Goal: Feedback & Contribution: Contribute content

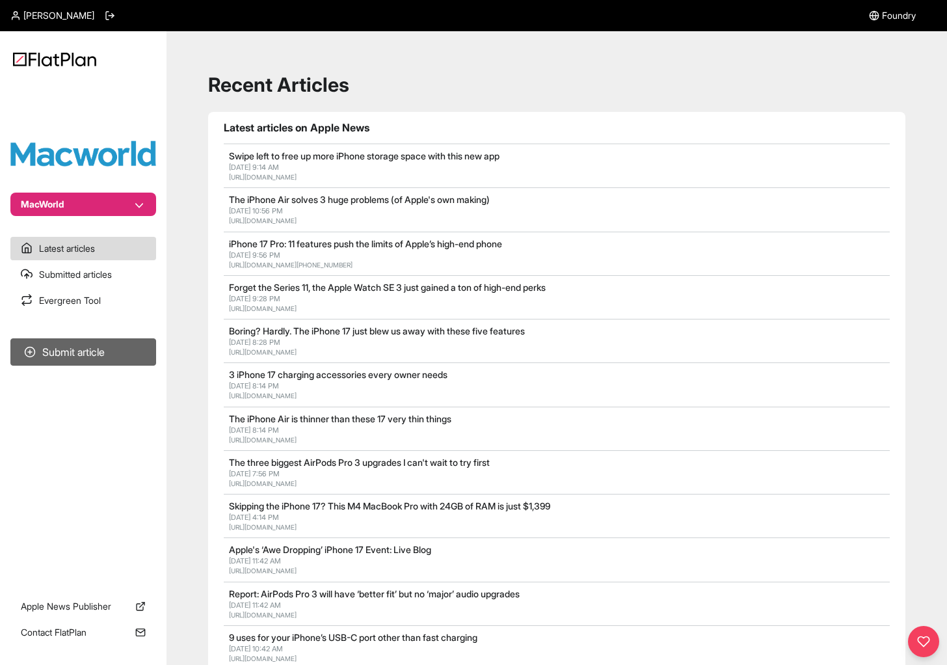
click at [98, 353] on button "Submit article" at bounding box center [83, 351] width 146 height 27
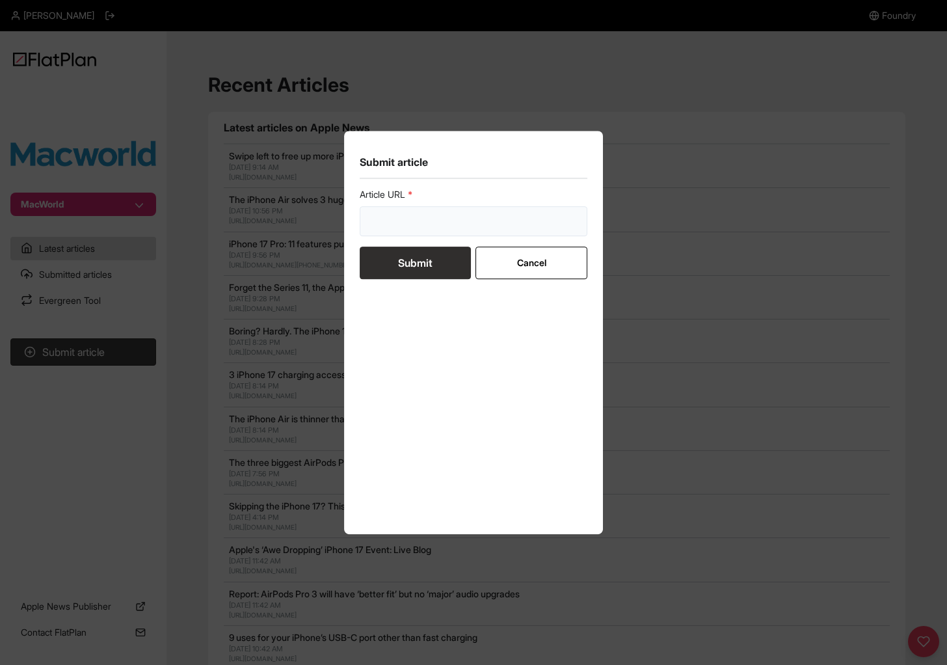
click at [477, 220] on input "url" at bounding box center [474, 221] width 228 height 30
paste input "[URL][DOMAIN_NAME]"
type input "[URL][DOMAIN_NAME]"
click at [432, 263] on button "Submit" at bounding box center [415, 262] width 111 height 33
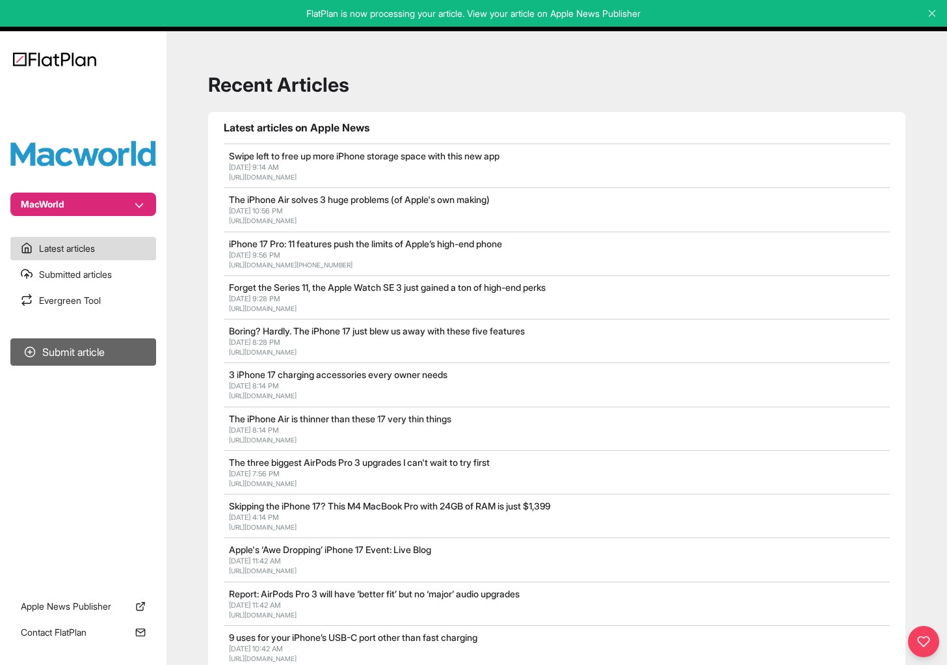
click at [99, 348] on button "Submit article" at bounding box center [83, 351] width 146 height 27
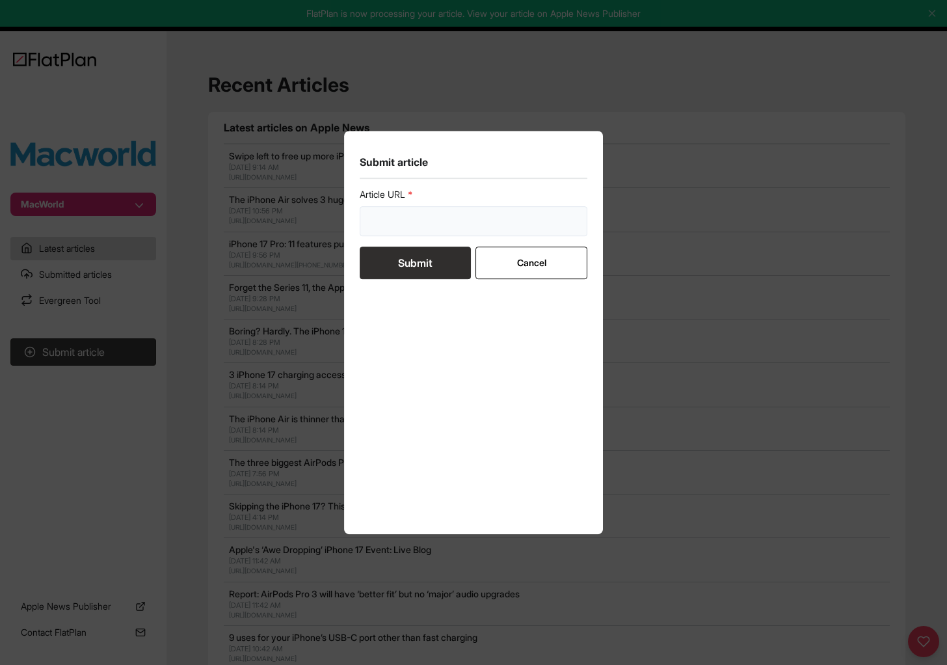
click at [427, 230] on input "url" at bounding box center [474, 221] width 228 height 30
paste input "[URL][DOMAIN_NAME]"
type input "[URL][DOMAIN_NAME]"
click at [419, 269] on button "Submit" at bounding box center [415, 262] width 111 height 33
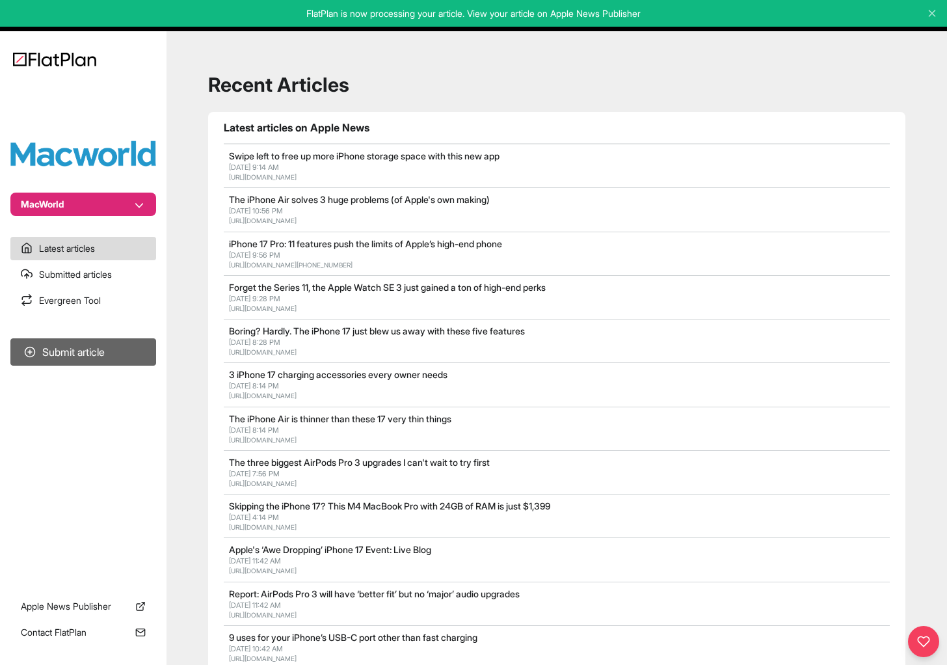
click at [109, 362] on button "Submit article" at bounding box center [83, 351] width 146 height 27
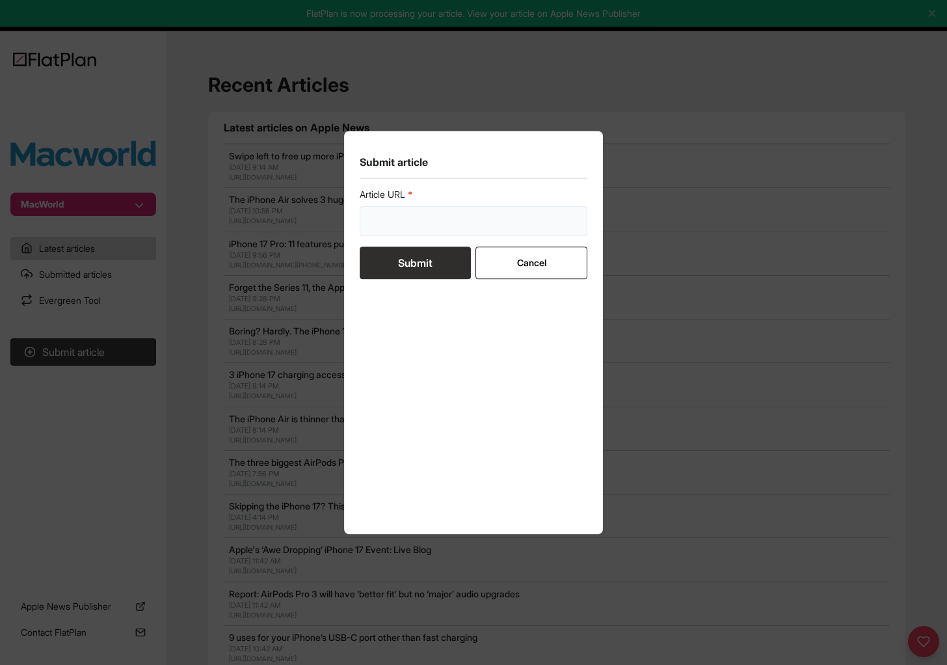
click at [445, 218] on input "url" at bounding box center [474, 221] width 228 height 30
paste input "[URL][DOMAIN_NAME]"
type input "[URL][DOMAIN_NAME]"
click at [429, 264] on button "Submit" at bounding box center [415, 262] width 111 height 33
